Goal: Transaction & Acquisition: Book appointment/travel/reservation

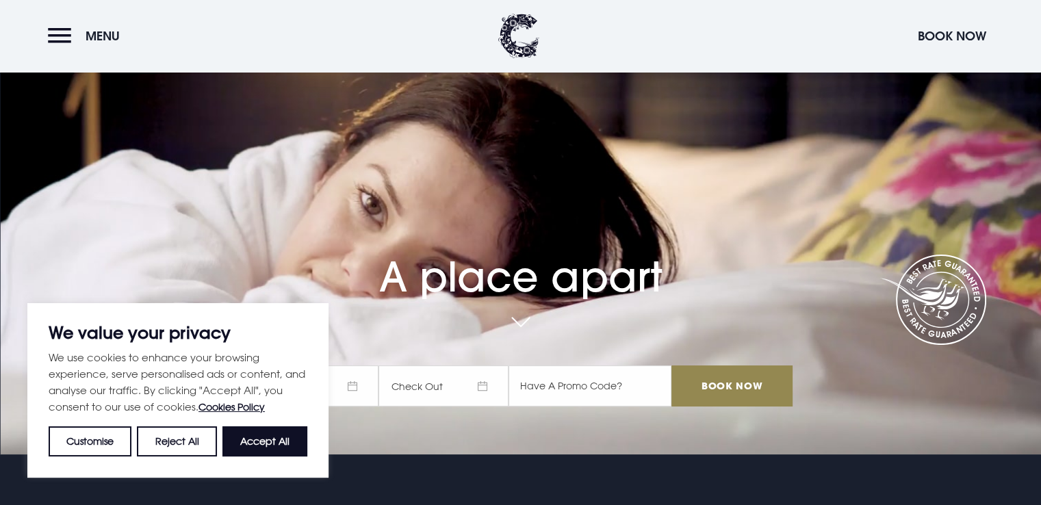
scroll to position [58, 0]
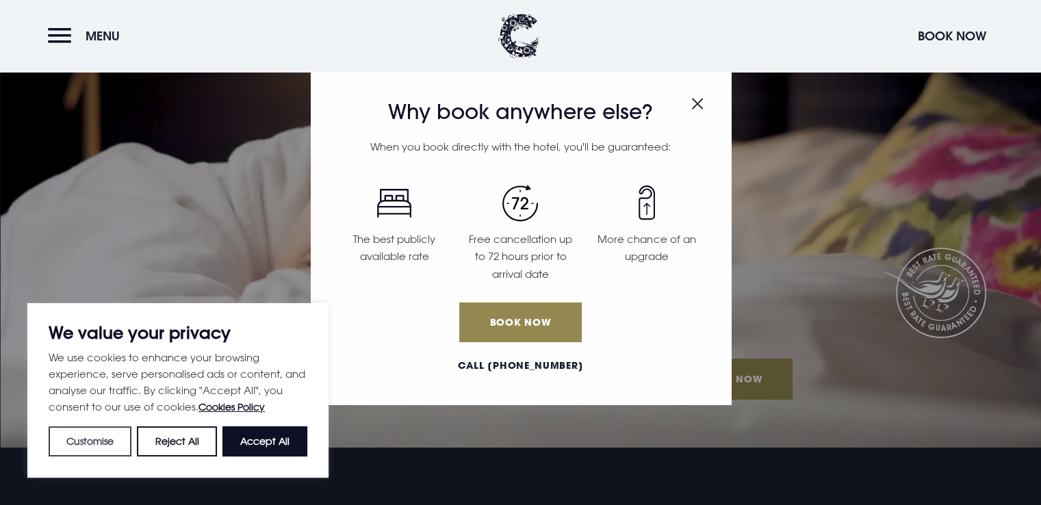
click at [113, 449] on button "Customise" at bounding box center [90, 442] width 83 height 30
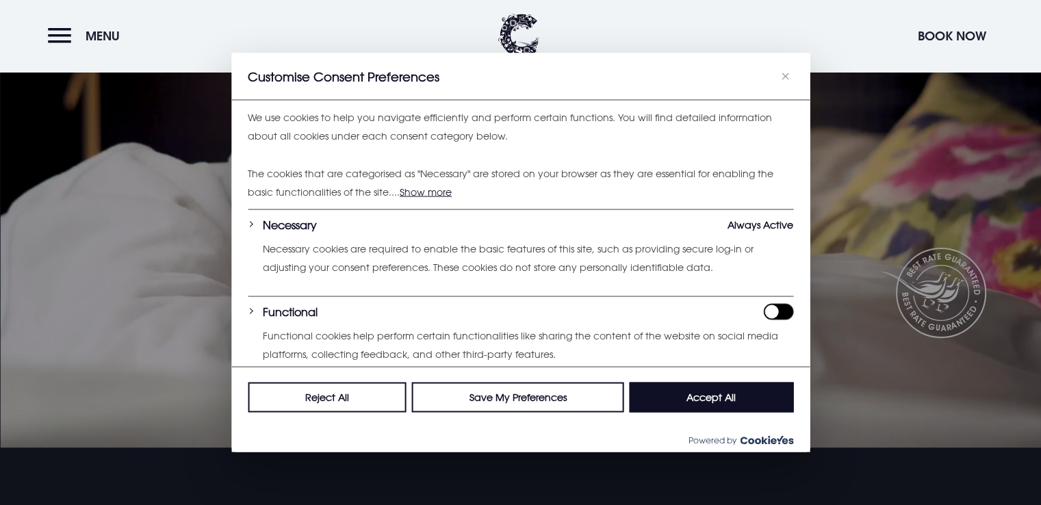
click at [763, 312] on input "Enable Functional" at bounding box center [778, 312] width 30 height 16
click at [763, 312] on input "Disable Functional" at bounding box center [778, 312] width 30 height 16
click at [763, 312] on input "Enable Functional" at bounding box center [778, 312] width 30 height 16
click at [763, 312] on input "Disable Functional" at bounding box center [778, 312] width 30 height 16
checkbox input "false"
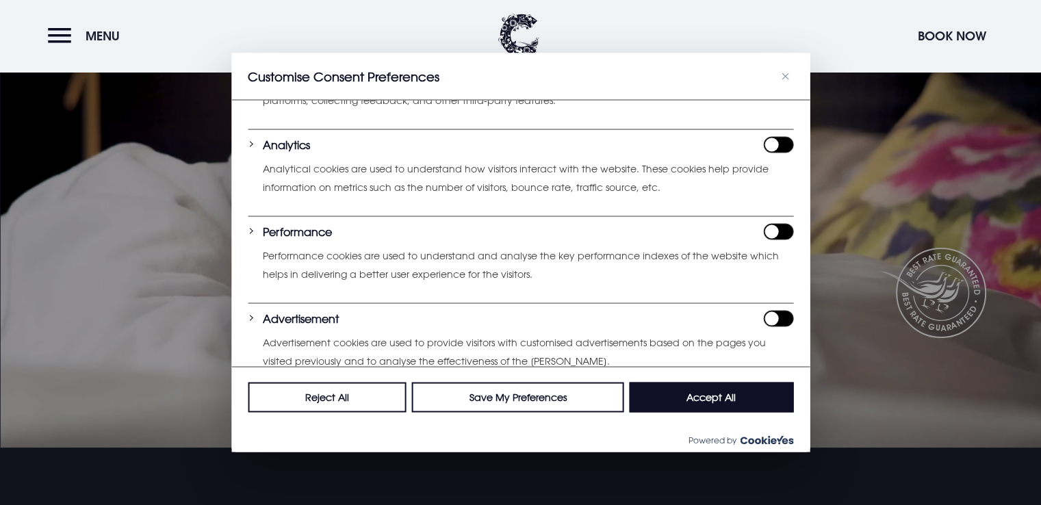
scroll to position [370, 0]
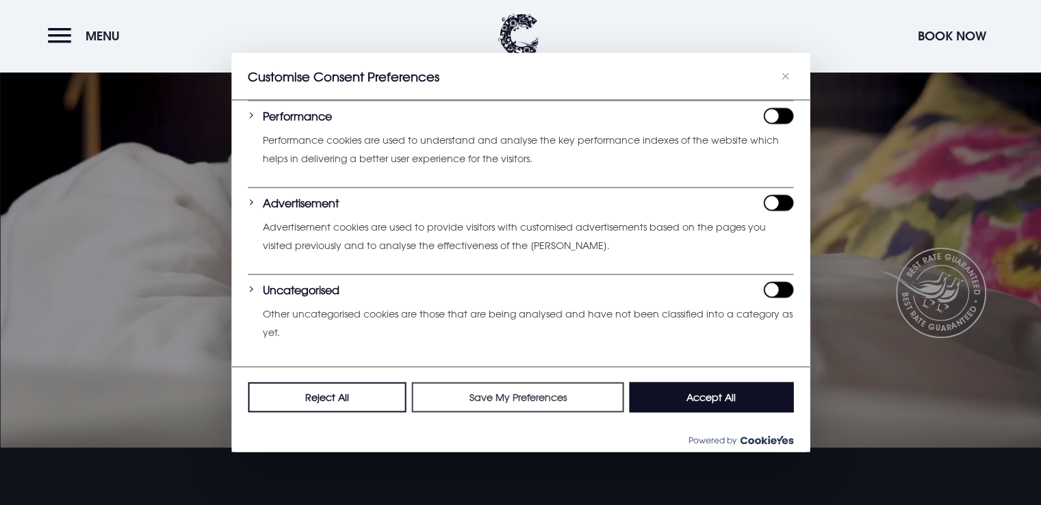
click at [528, 398] on button "Save My Preferences" at bounding box center [518, 398] width 212 height 30
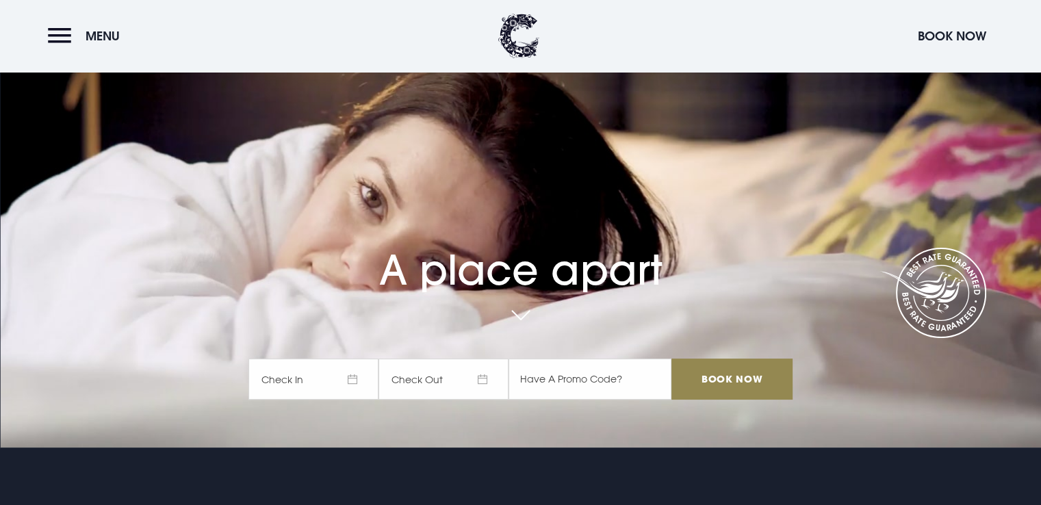
click at [355, 375] on span "Check In" at bounding box center [314, 379] width 130 height 41
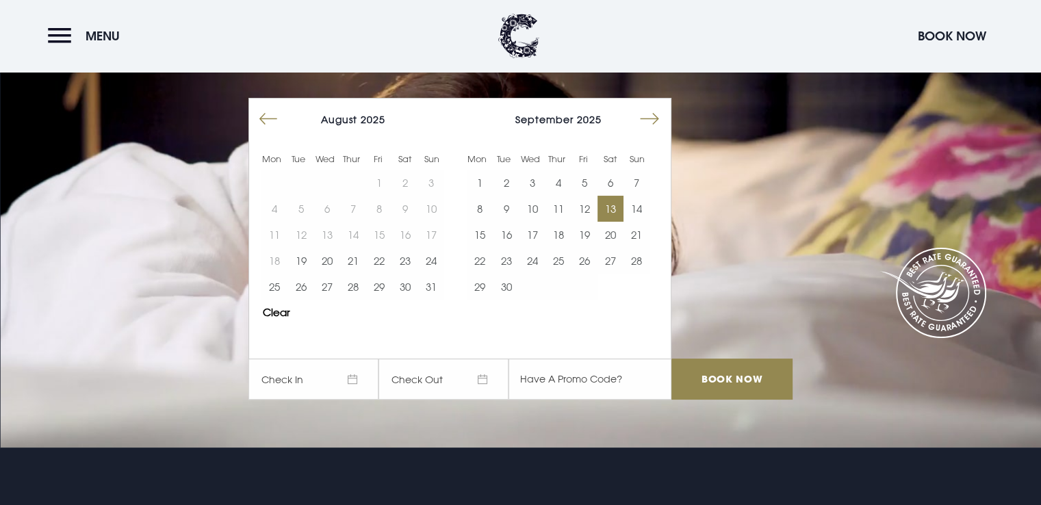
click at [614, 203] on button "13" at bounding box center [611, 209] width 26 height 26
click at [639, 203] on button "14" at bounding box center [637, 209] width 26 height 26
click at [731, 371] on input "Book Now" at bounding box center [732, 379] width 121 height 41
